Goal: Book appointment/travel/reservation

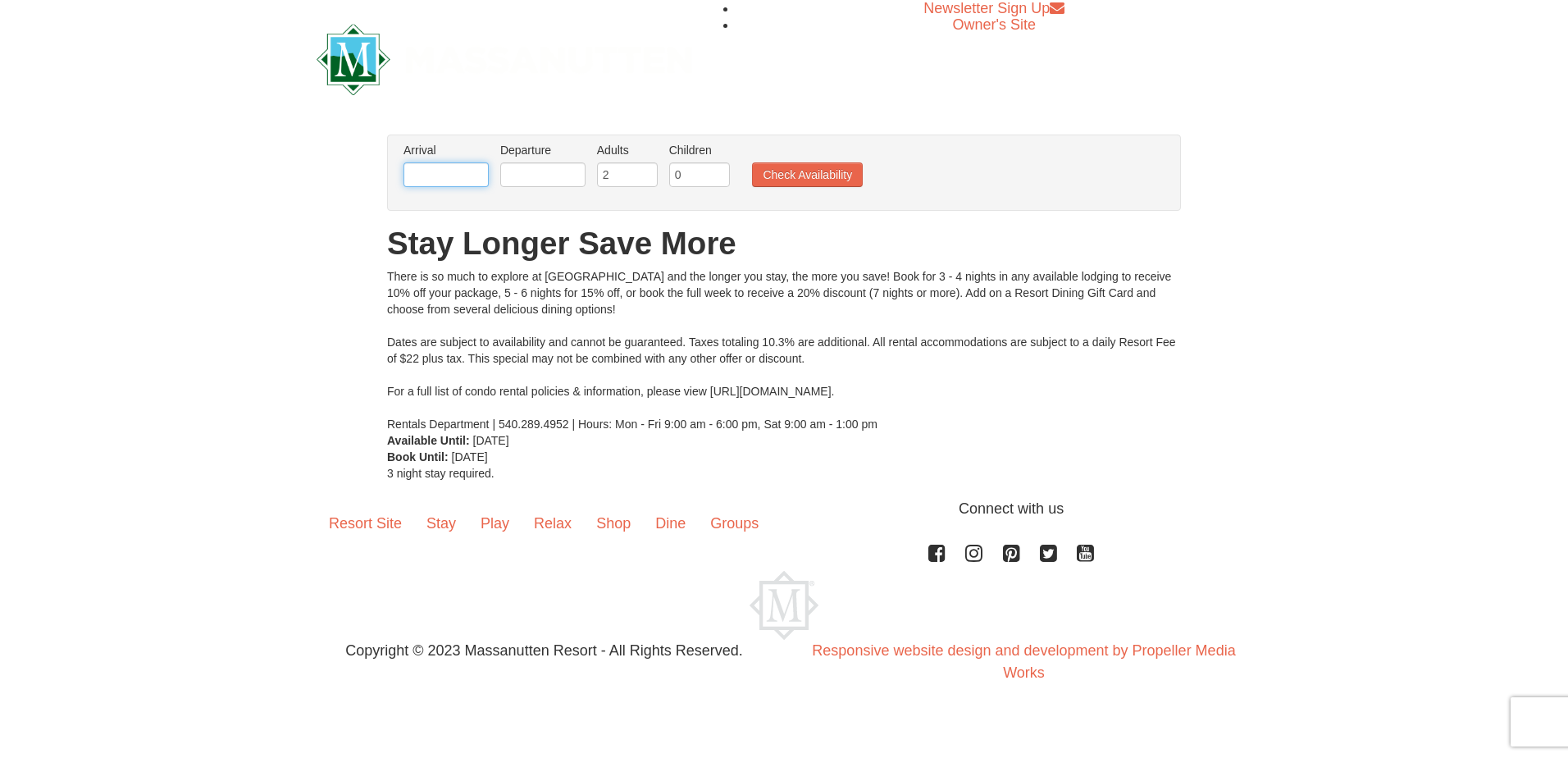
click at [458, 178] on input "text" at bounding box center [446, 174] width 85 height 25
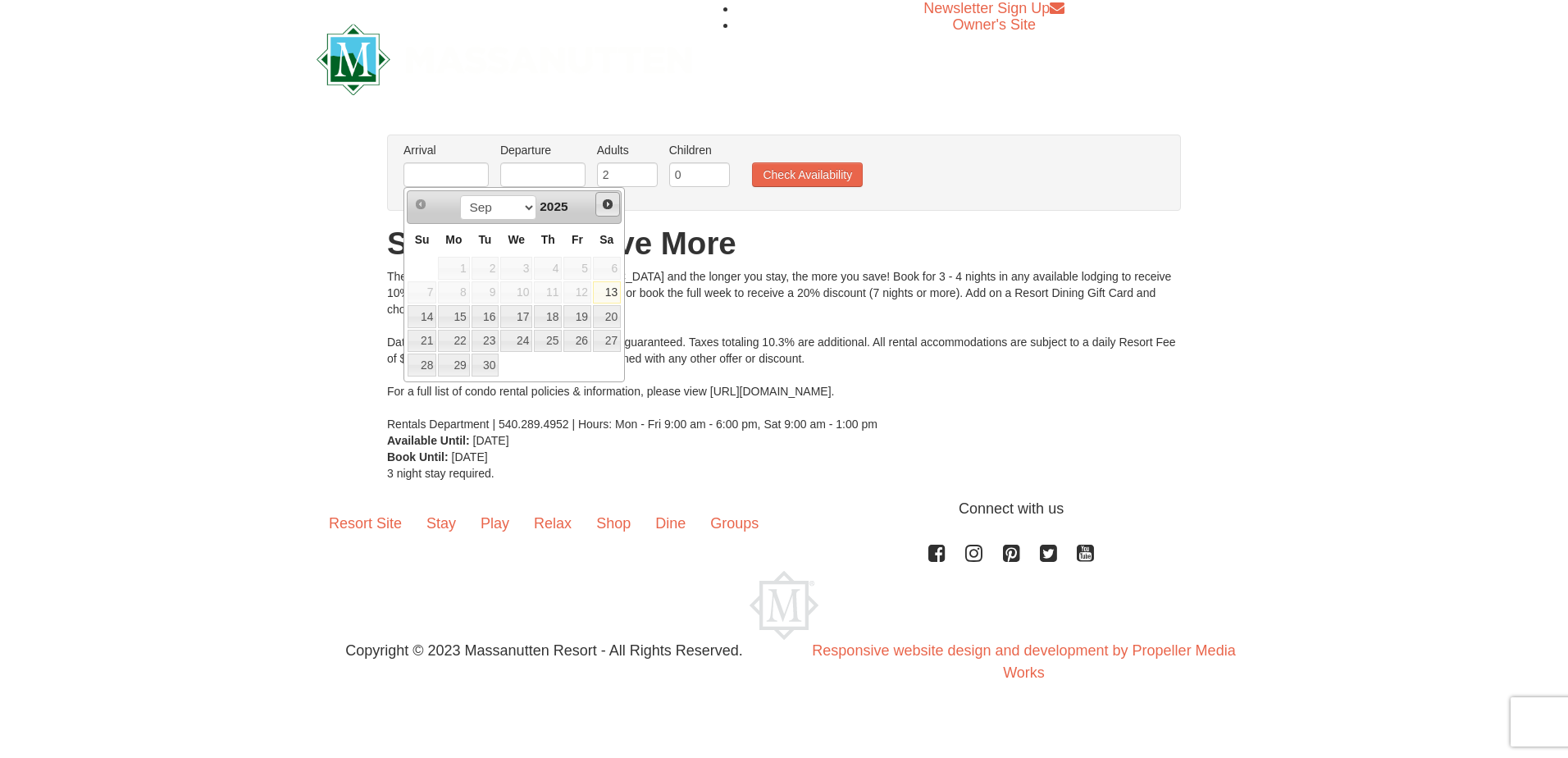
click at [609, 204] on span "Next" at bounding box center [607, 204] width 13 height 13
click at [606, 204] on span "Next" at bounding box center [607, 204] width 13 height 13
click at [467, 365] on link "24" at bounding box center [453, 364] width 31 height 23
type input "[DATE]"
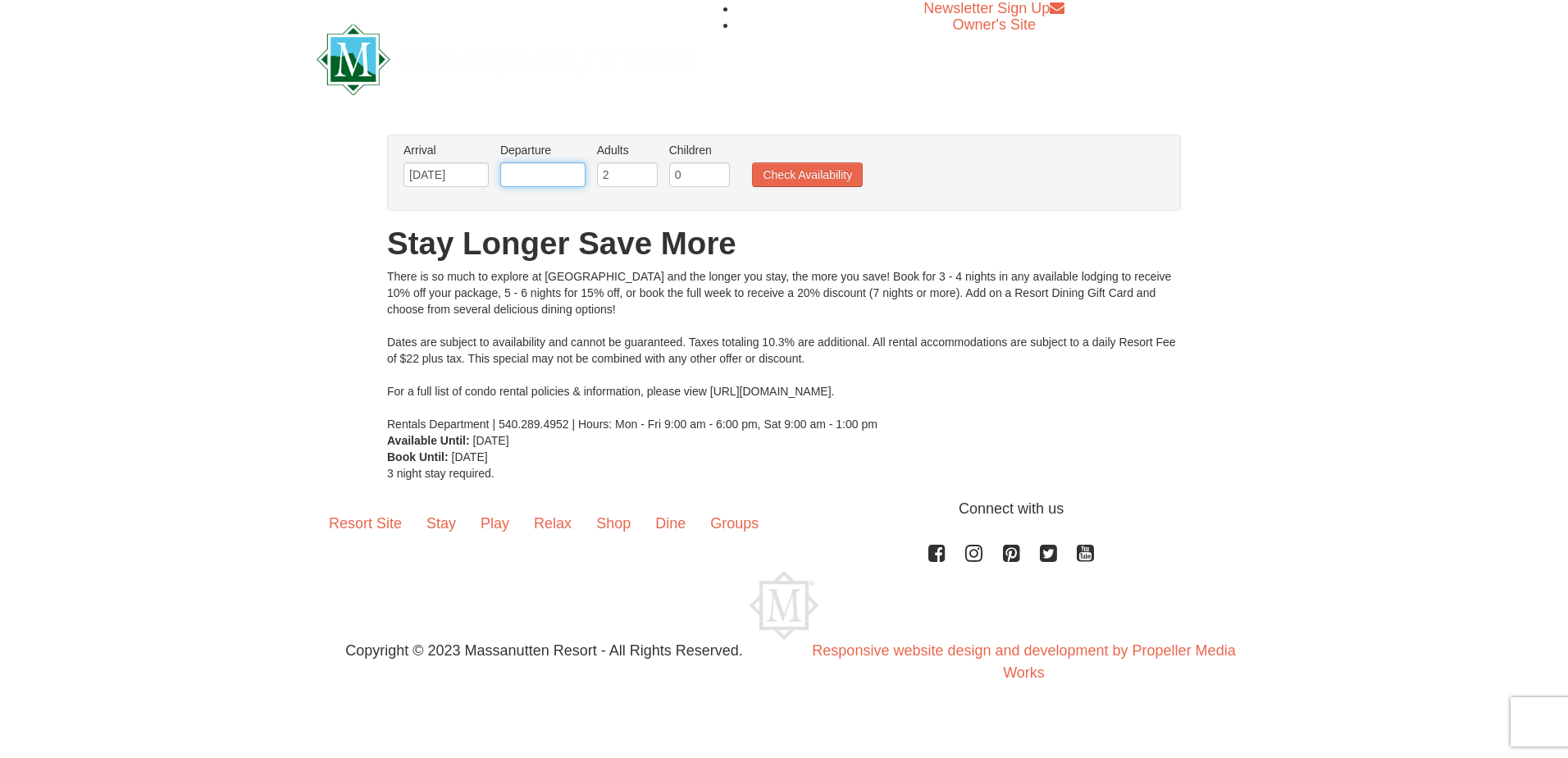
click at [570, 173] on input "text" at bounding box center [543, 174] width 85 height 25
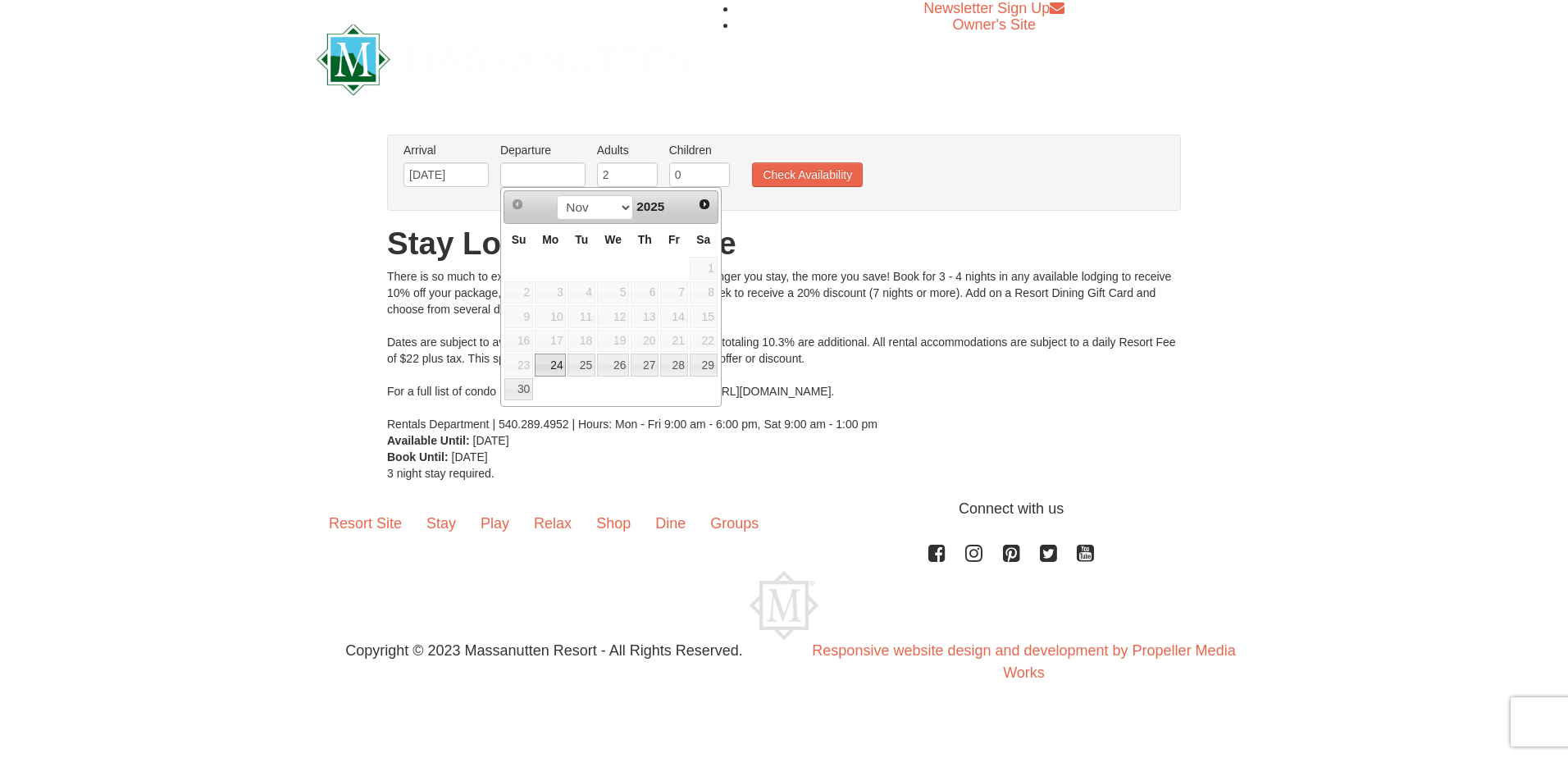
click at [676, 359] on link "28" at bounding box center [674, 364] width 28 height 23
type input "[DATE]"
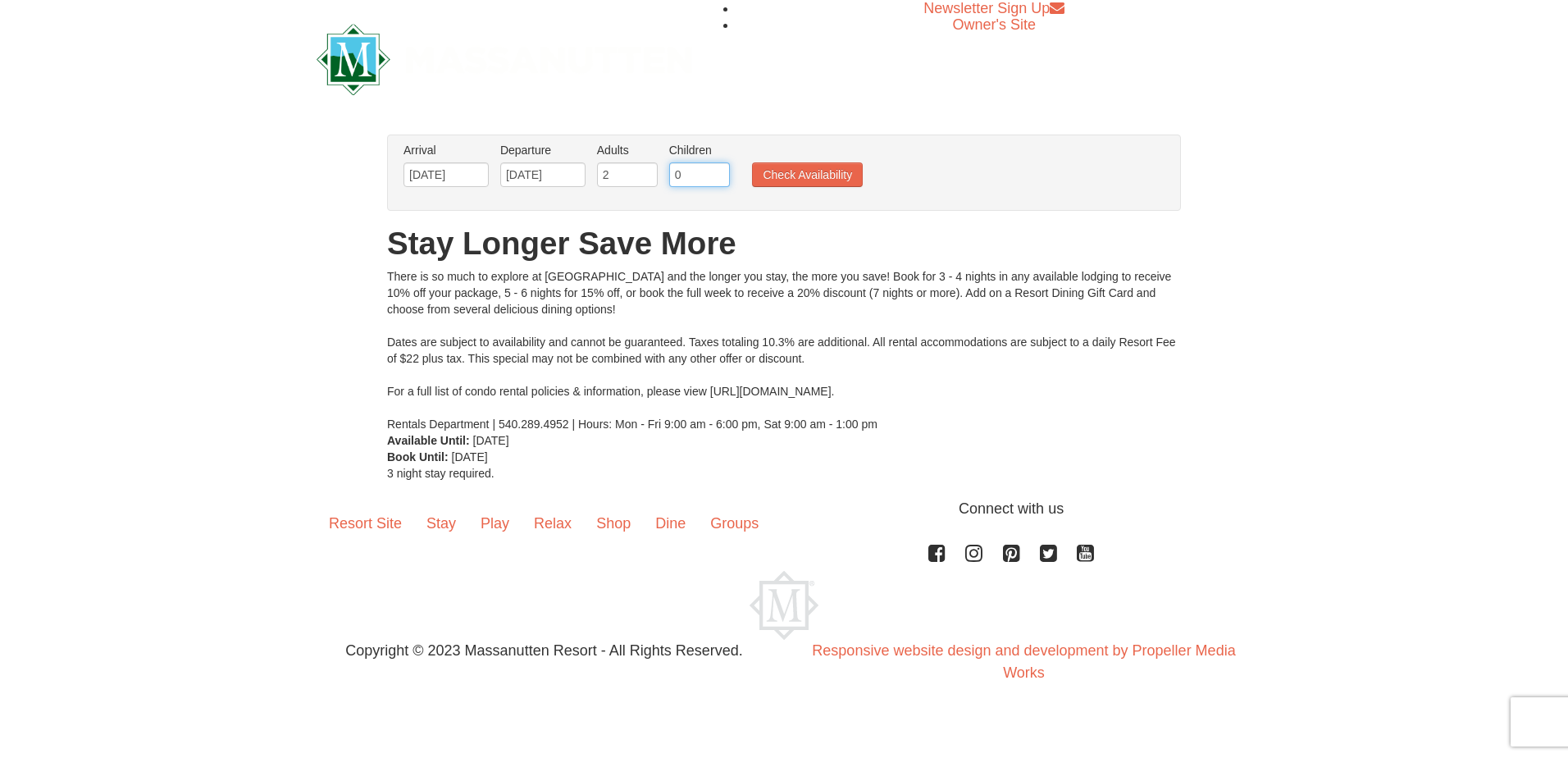
click at [678, 171] on input "0" at bounding box center [698, 174] width 60 height 25
click at [720, 167] on input "1" at bounding box center [698, 174] width 60 height 25
type input "2"
click at [720, 167] on input "2" at bounding box center [698, 174] width 60 height 25
type input "3"
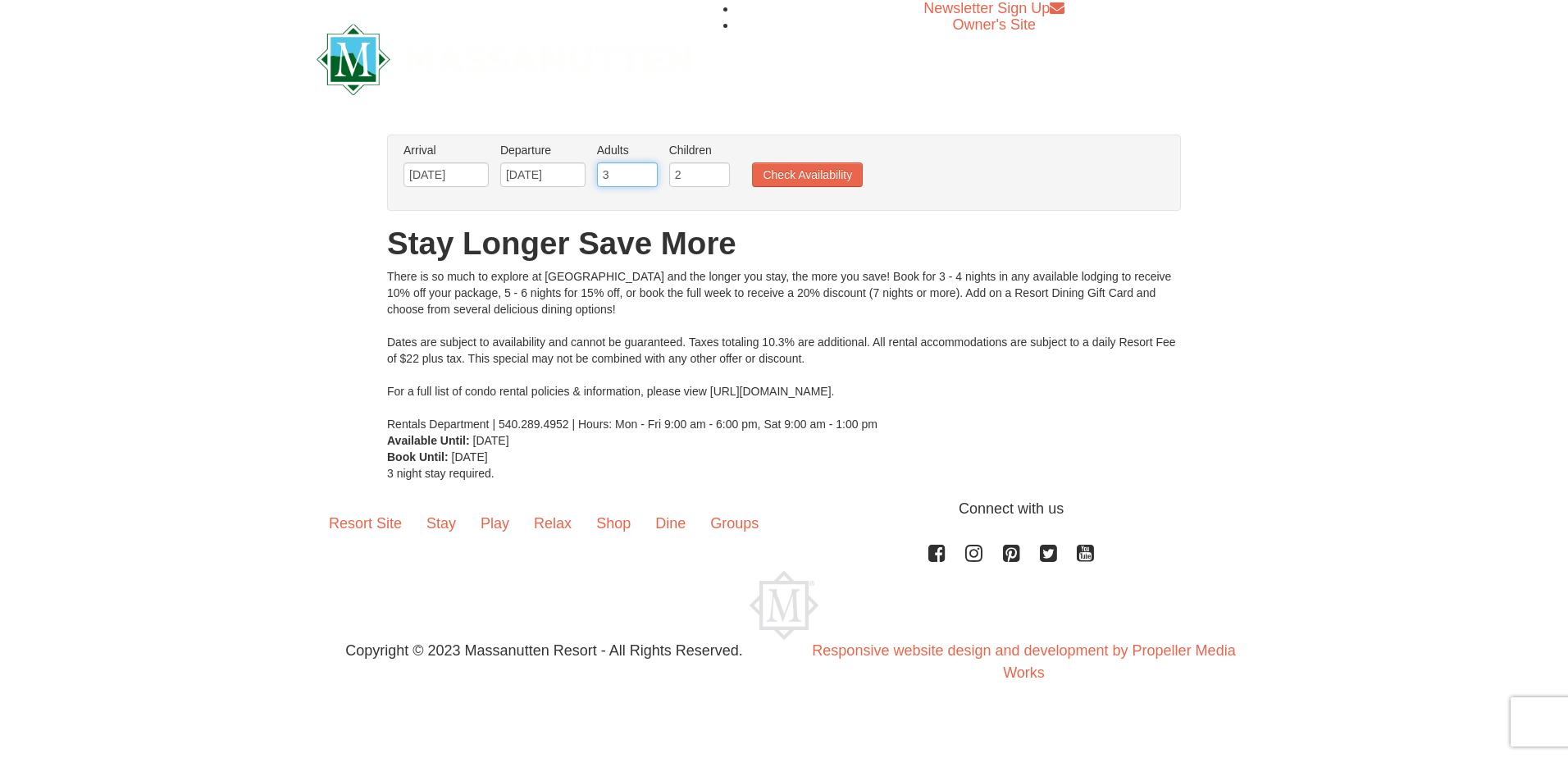
click at [645, 170] on input "3" at bounding box center [626, 174] width 60 height 25
click at [781, 178] on button "Check Availability" at bounding box center [807, 174] width 111 height 25
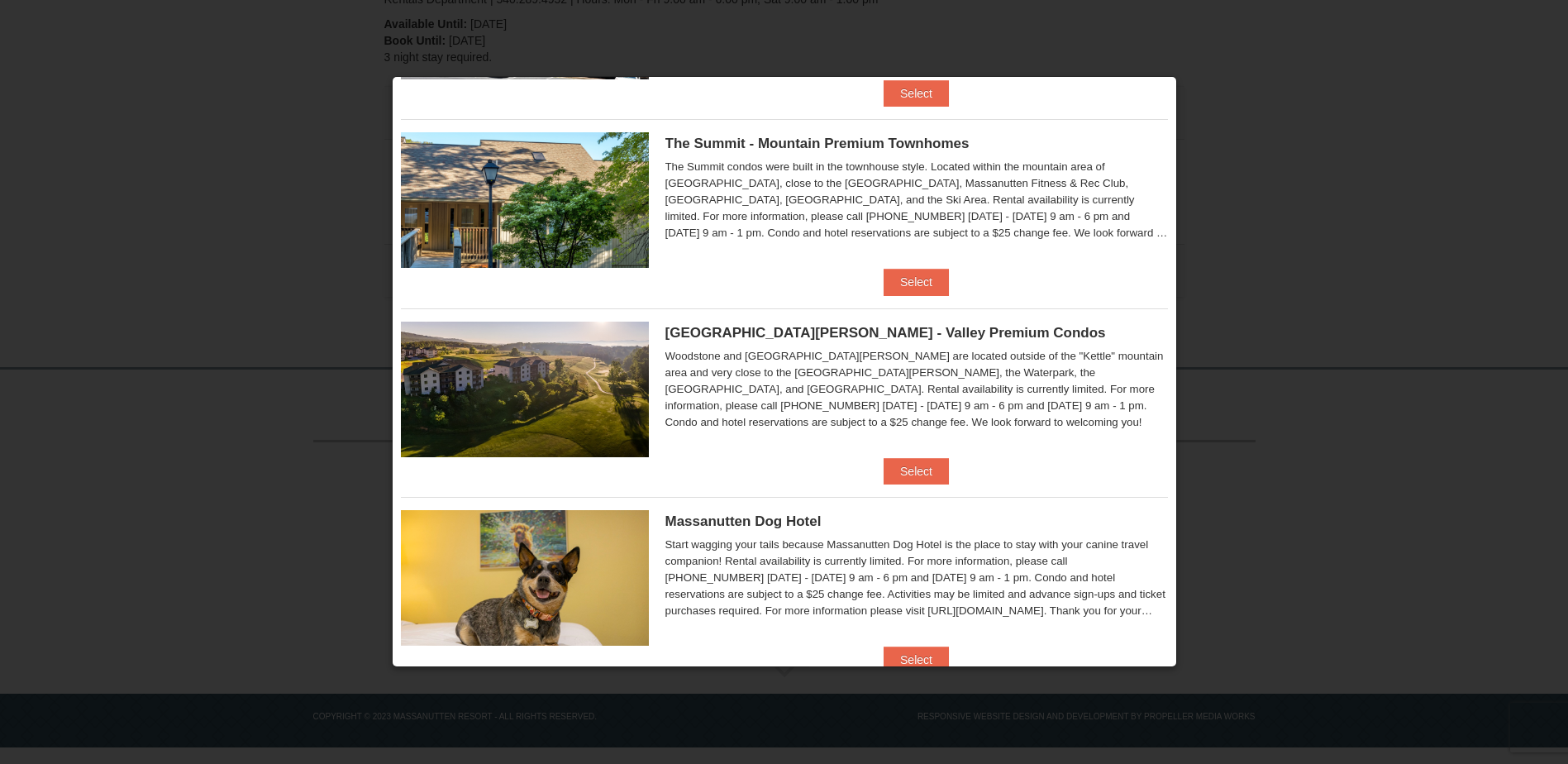
scroll to position [420, 0]
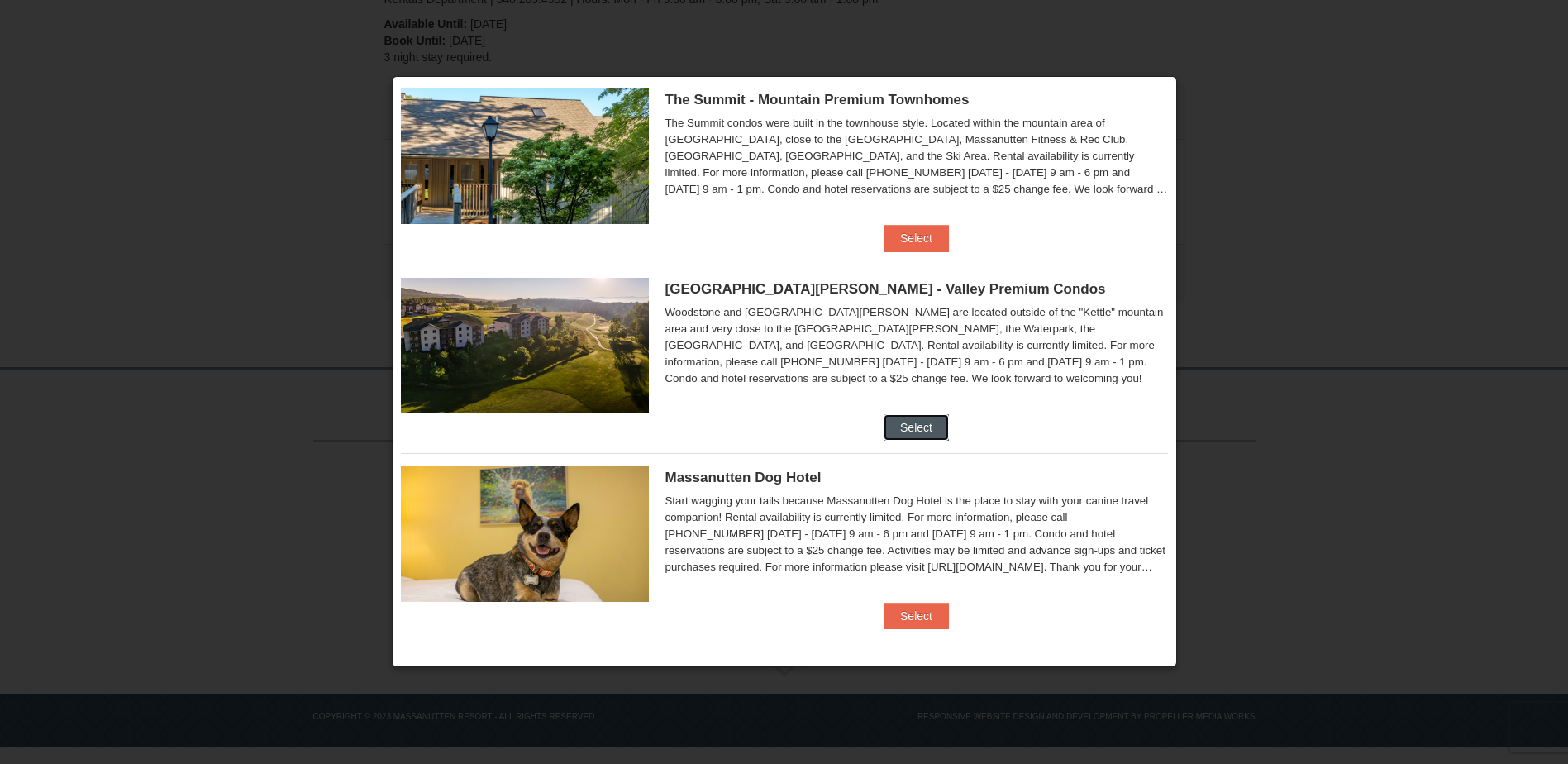
click at [931, 425] on button "Select" at bounding box center [916, 427] width 65 height 27
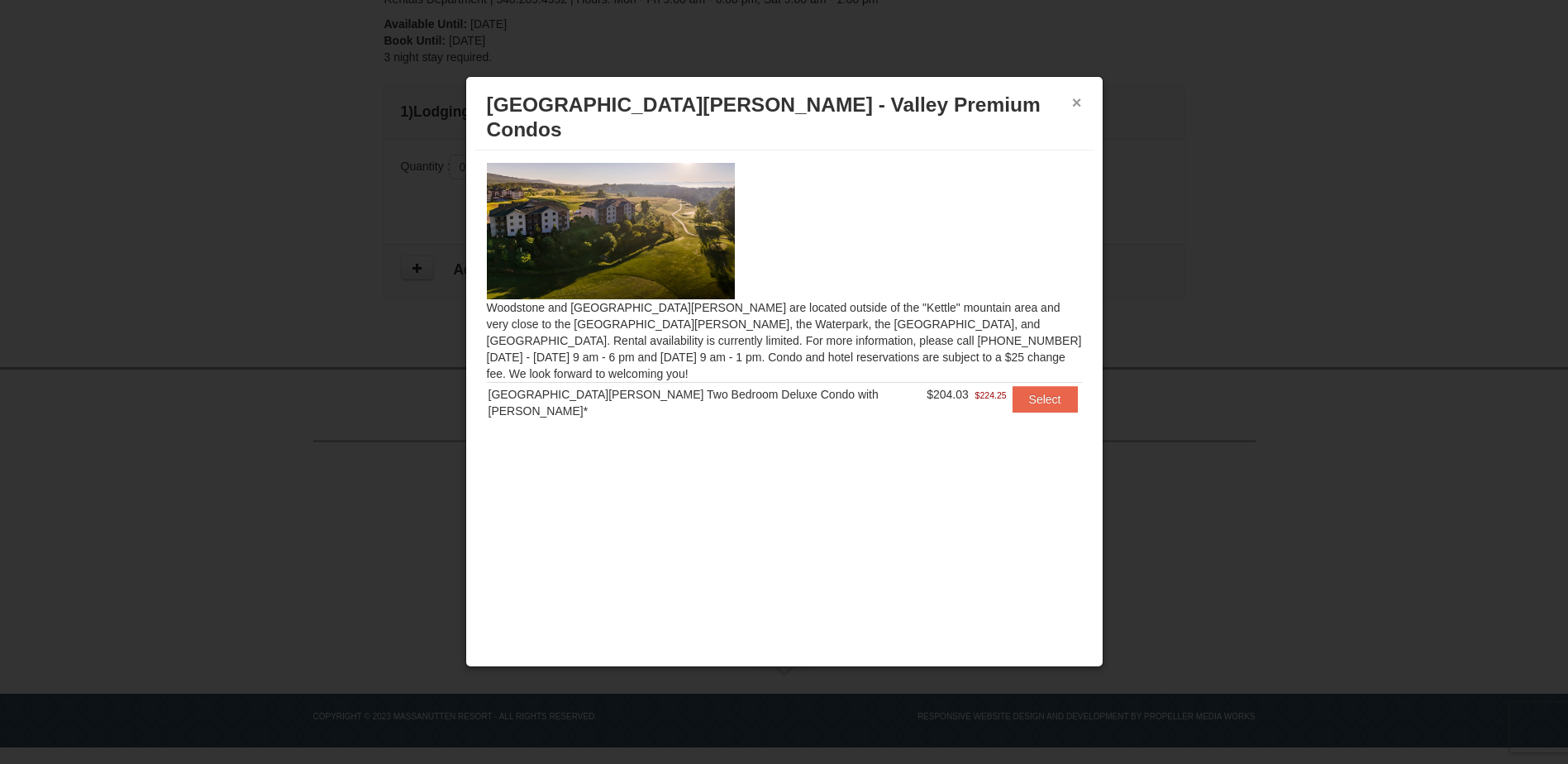
click at [1079, 104] on button "×" at bounding box center [1077, 102] width 10 height 17
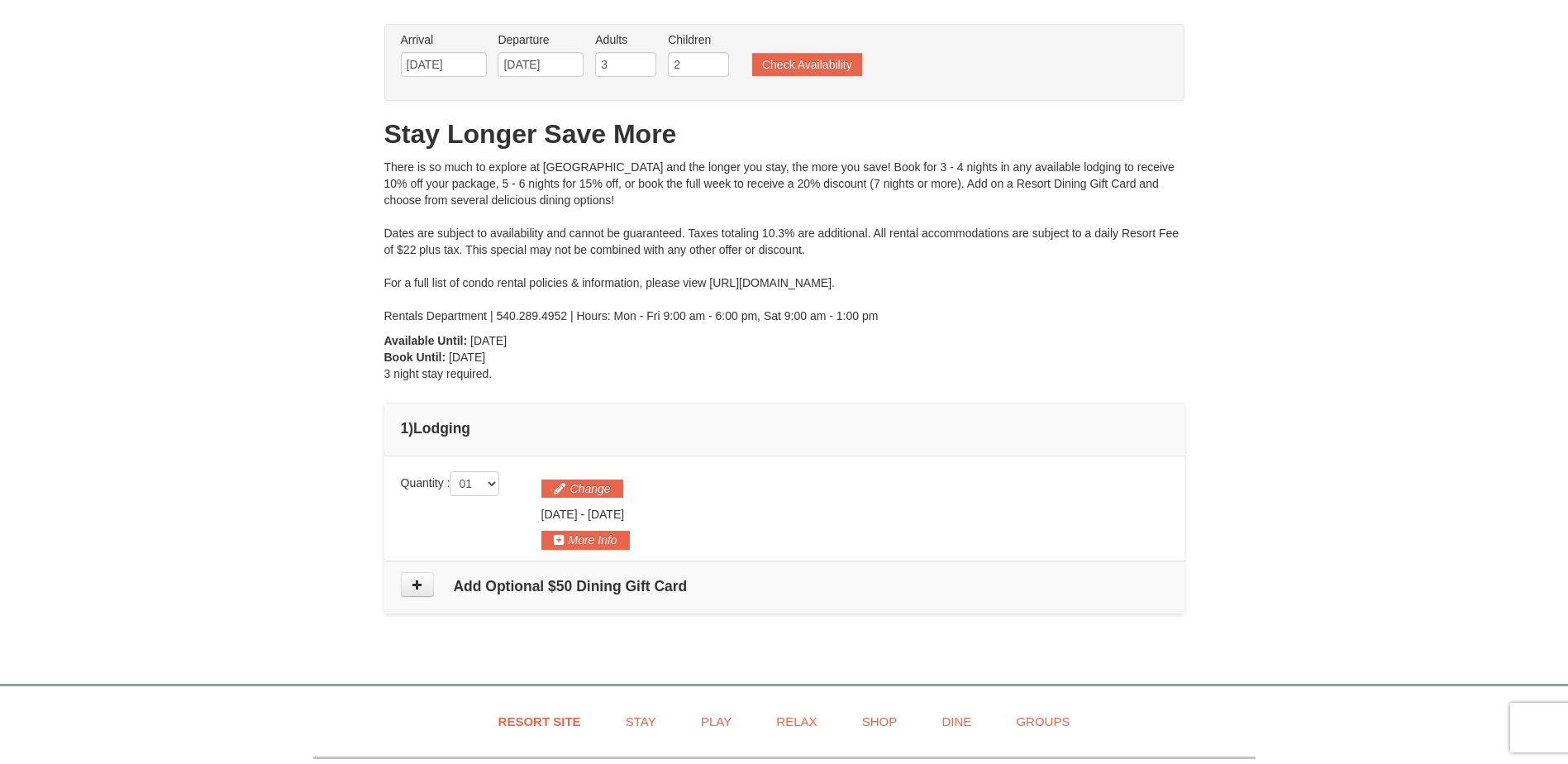
scroll to position [0, 0]
